Goal: Information Seeking & Learning: Compare options

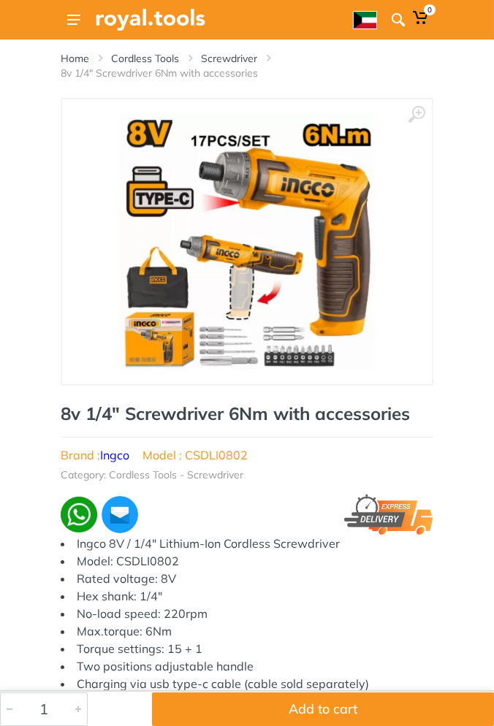
click at [297, 330] on img at bounding box center [247, 242] width 256 height 256
click at [343, 314] on img at bounding box center [247, 242] width 256 height 256
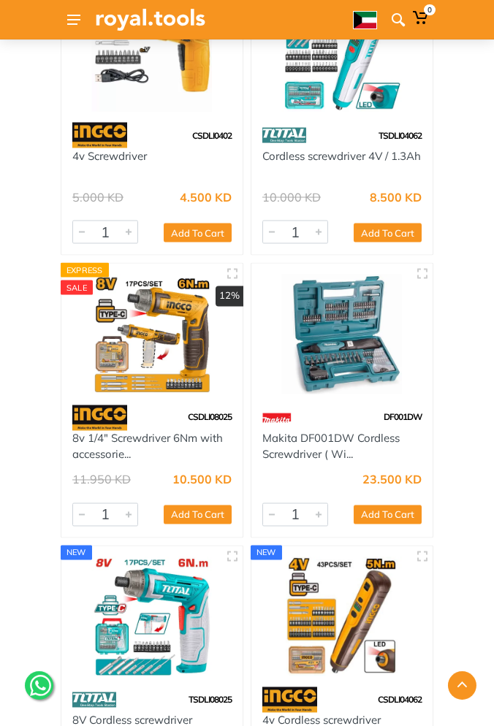
scroll to position [4098, 0]
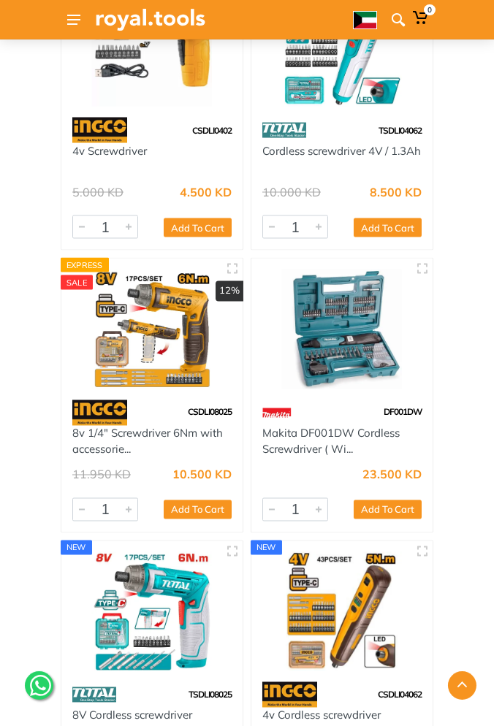
click at [180, 362] on img at bounding box center [151, 329] width 159 height 120
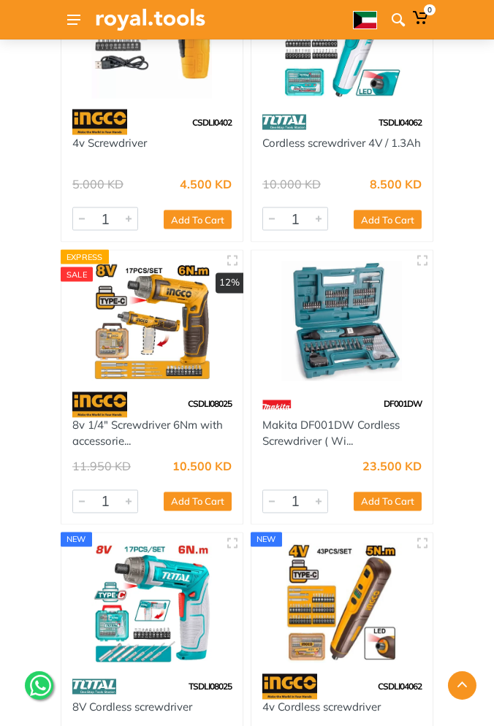
scroll to position [4125, 0]
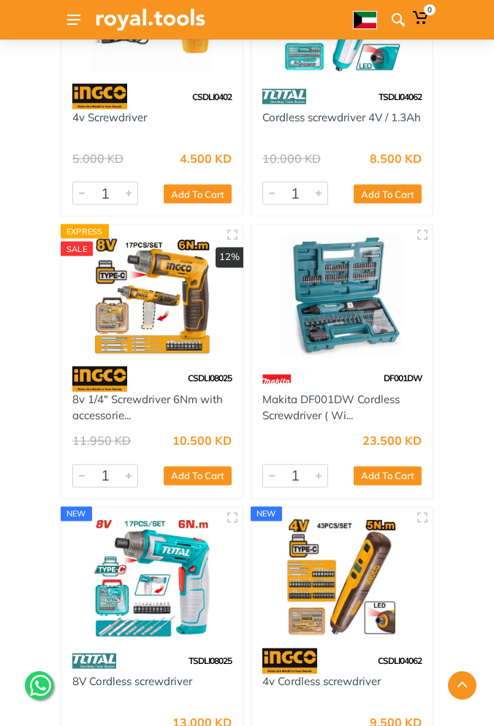
scroll to position [4125, 0]
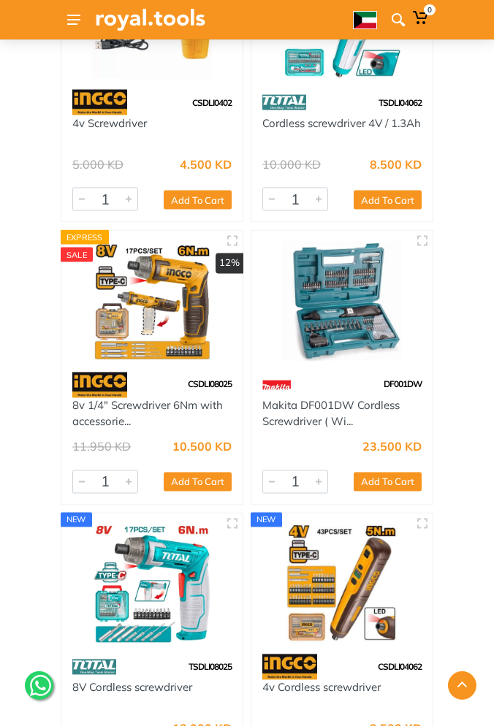
click at [350, 353] on img at bounding box center [341, 302] width 159 height 120
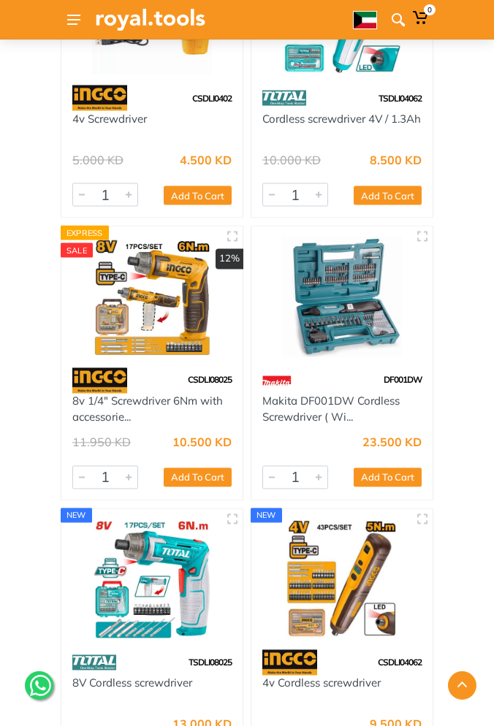
scroll to position [4152, 0]
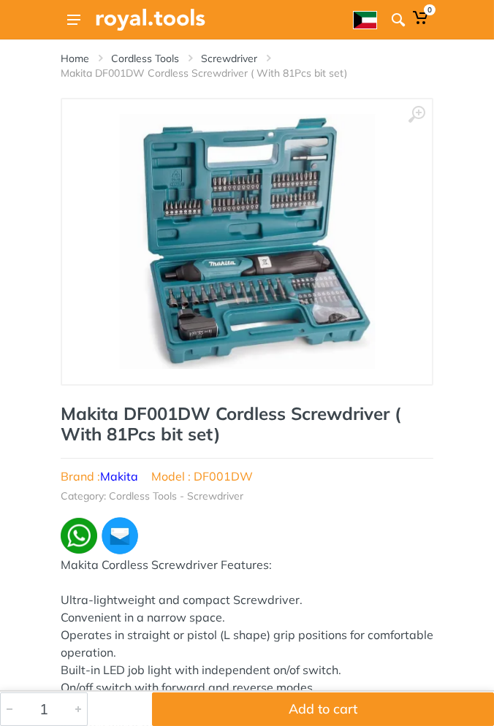
click at [329, 312] on img at bounding box center [247, 242] width 256 height 256
click at [292, 267] on img at bounding box center [247, 242] width 256 height 256
click at [310, 267] on img at bounding box center [247, 242] width 256 height 256
click at [419, 114] on icon at bounding box center [416, 115] width 18 height 18
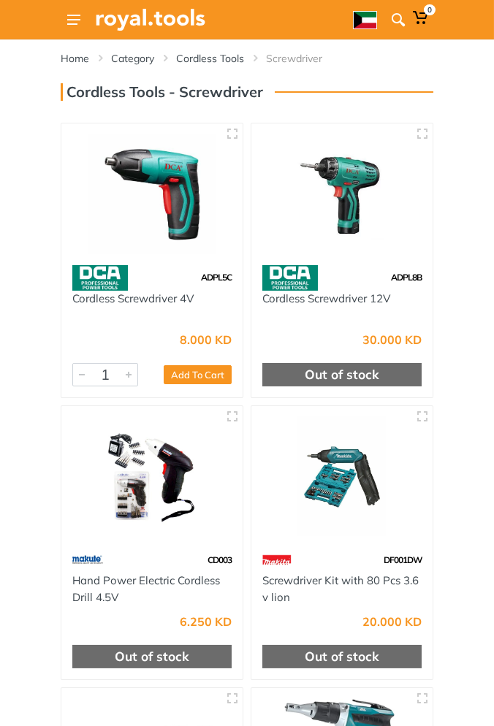
scroll to position [2, 0]
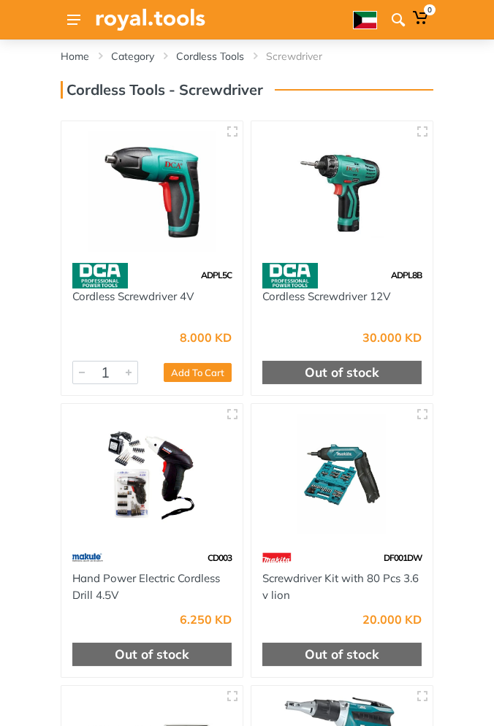
click at [171, 221] on img at bounding box center [151, 192] width 159 height 120
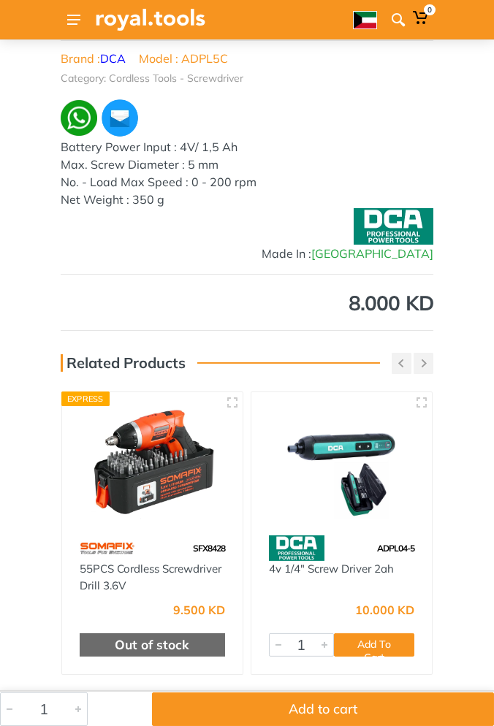
scroll to position [401, 0]
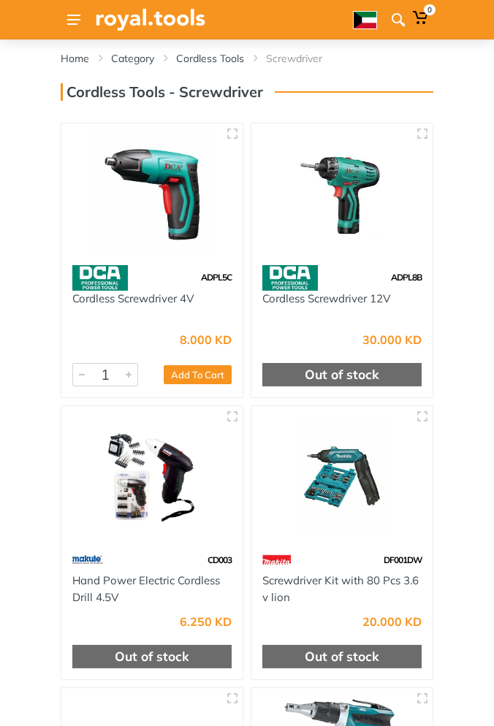
click at [365, 235] on img at bounding box center [341, 194] width 159 height 120
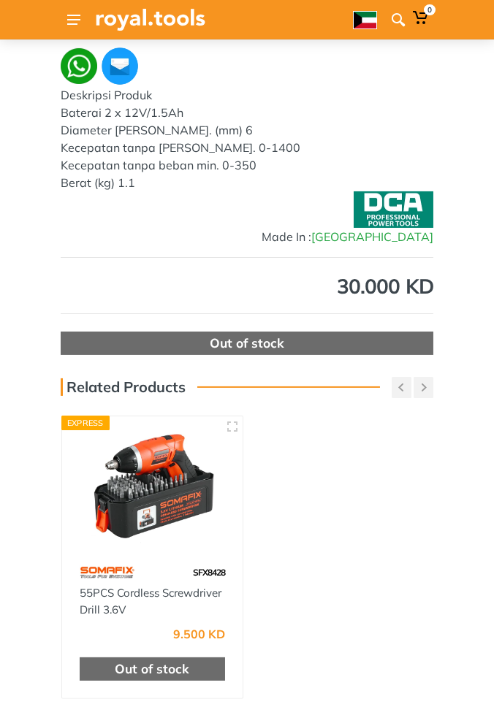
scroll to position [476, 0]
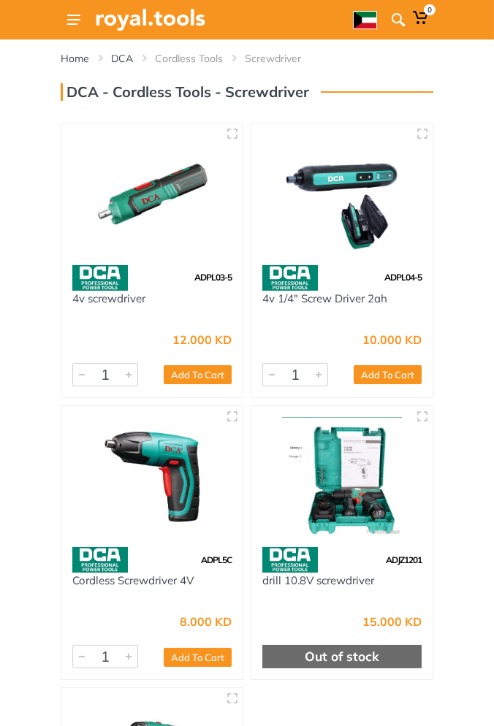
click at [375, 526] on img at bounding box center [341, 477] width 159 height 120
